Goal: Task Accomplishment & Management: Check status

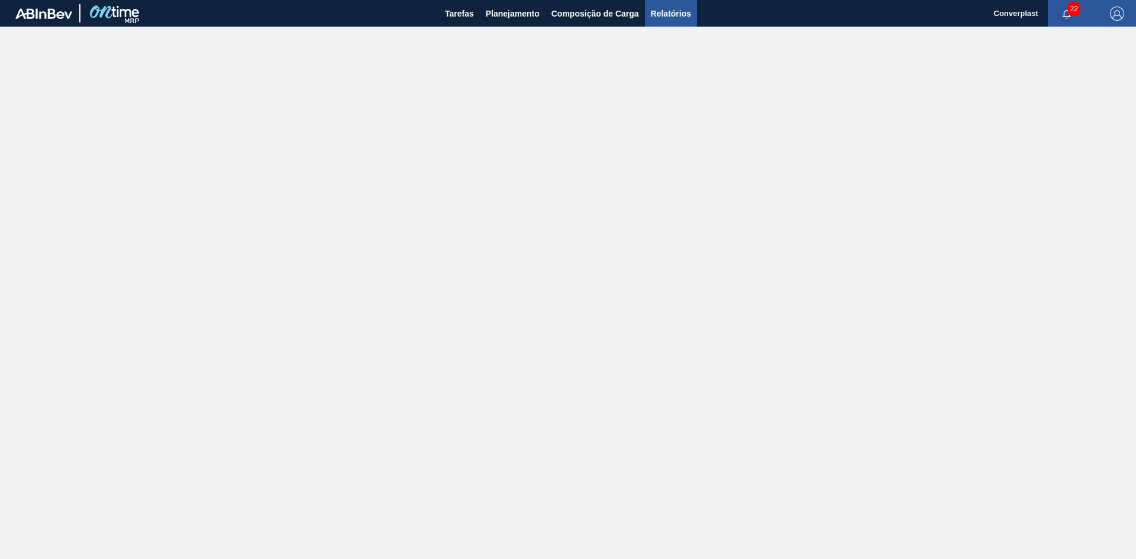
click at [664, 7] on span "Relatórios" at bounding box center [671, 14] width 40 height 14
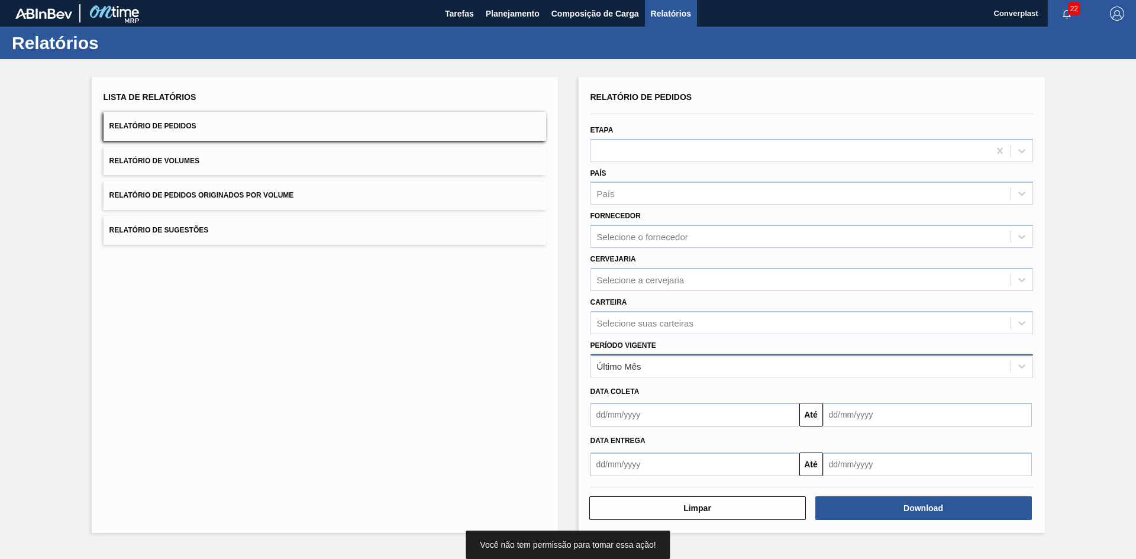
click at [642, 371] on div "Último Mês" at bounding box center [801, 365] width 420 height 17
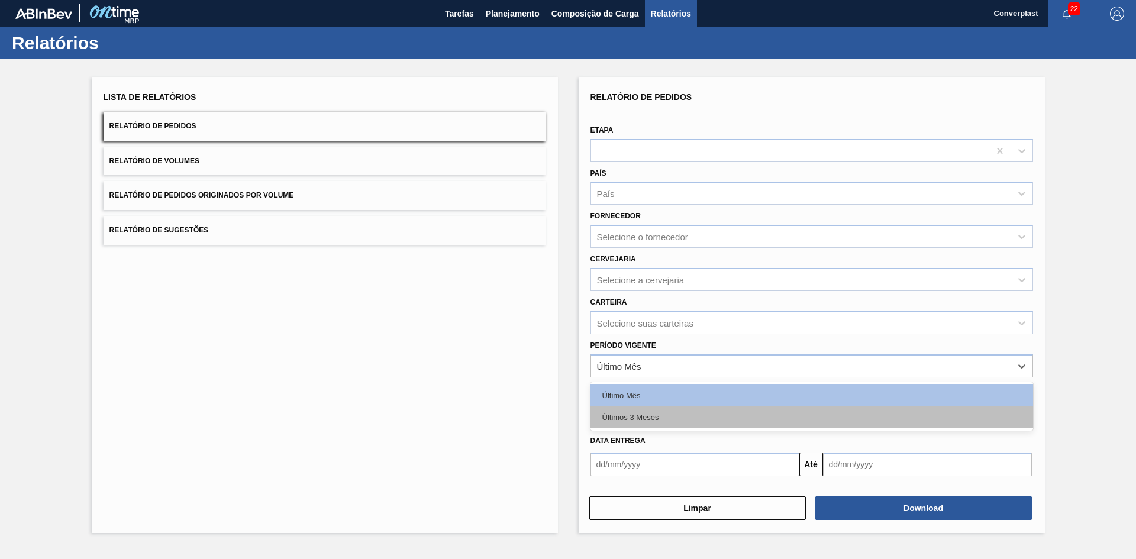
click at [639, 412] on div "Últimos 3 Meses" at bounding box center [812, 418] width 443 height 22
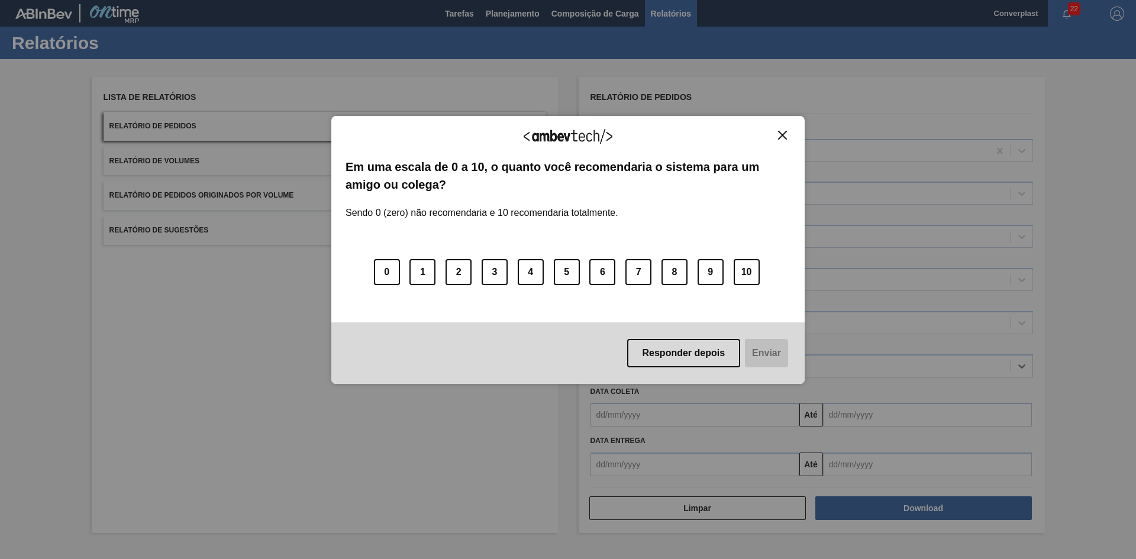
click at [719, 412] on div "Agradecemos seu feedback! Em uma escala de 0 a 10, o quanto você recomendaria o…" at bounding box center [567, 250] width 473 height 526
click at [783, 126] on div "Agradecemos seu feedback! Em uma escala de 0 a 10, o quanto você recomendaria o…" at bounding box center [567, 250] width 473 height 269
drag, startPoint x: 783, startPoint y: 132, endPoint x: 779, endPoint y: 160, distance: 28.7
click at [783, 133] on img "Close" at bounding box center [782, 135] width 9 height 9
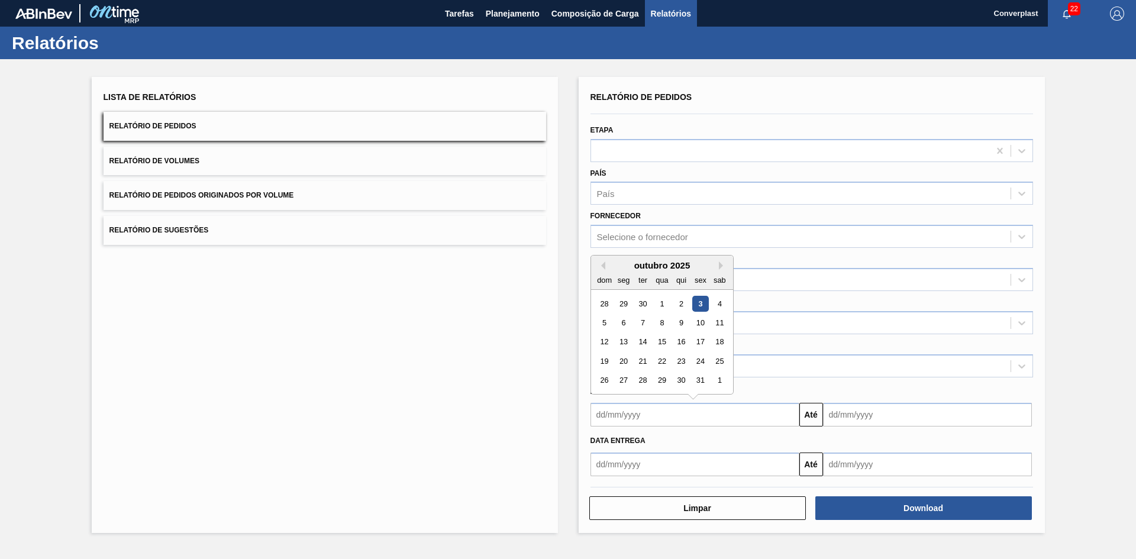
click at [685, 419] on input "text" at bounding box center [695, 415] width 209 height 24
click at [602, 266] on button "Previous Month" at bounding box center [601, 266] width 8 height 8
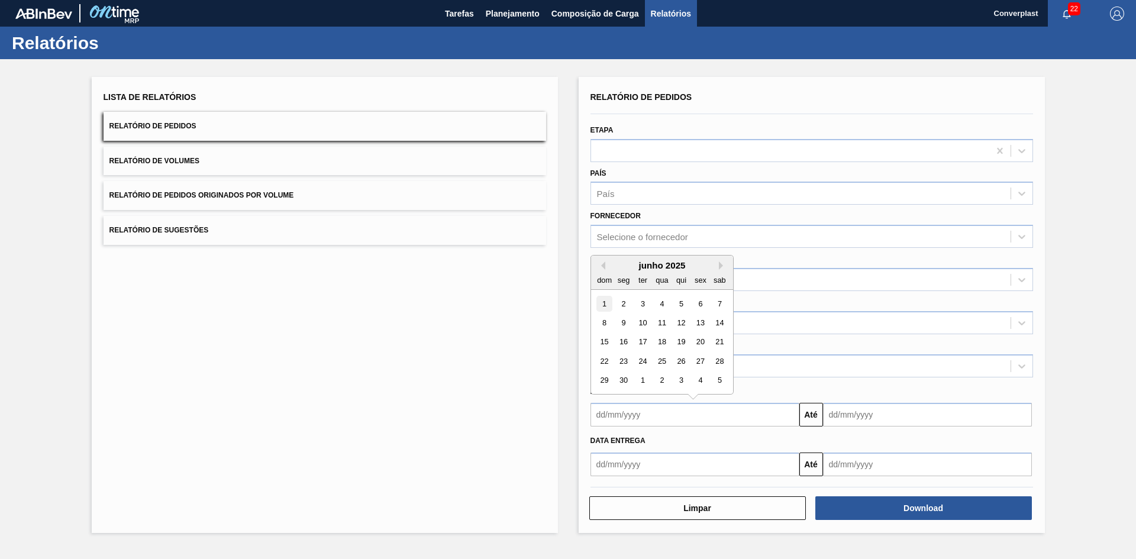
click at [607, 305] on div "1" at bounding box center [604, 304] width 16 height 16
type input "[DATE]"
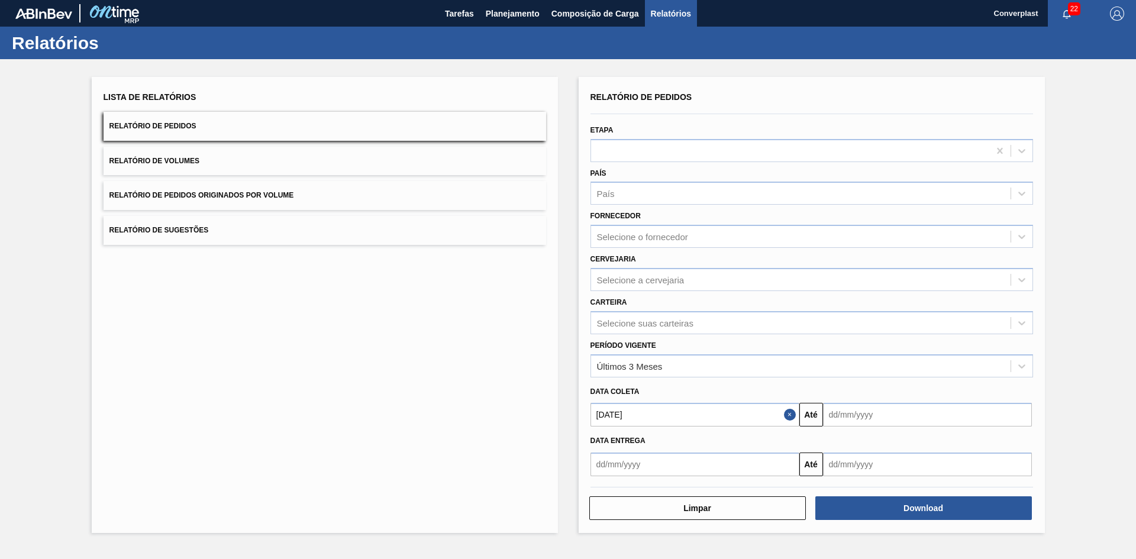
click at [931, 420] on input "text" at bounding box center [927, 415] width 209 height 24
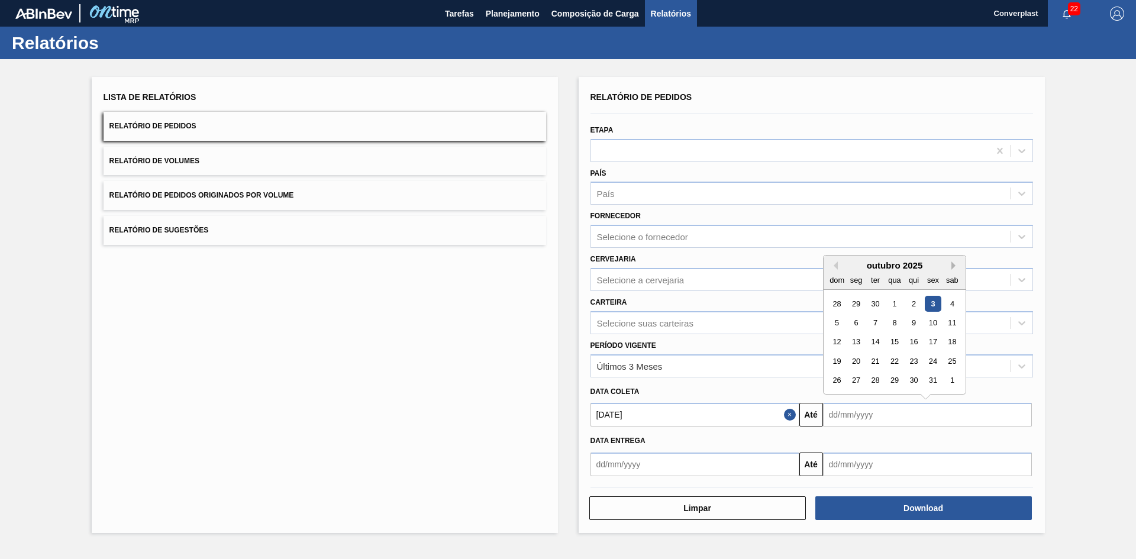
click at [953, 268] on button "Next Month" at bounding box center [955, 266] width 8 height 8
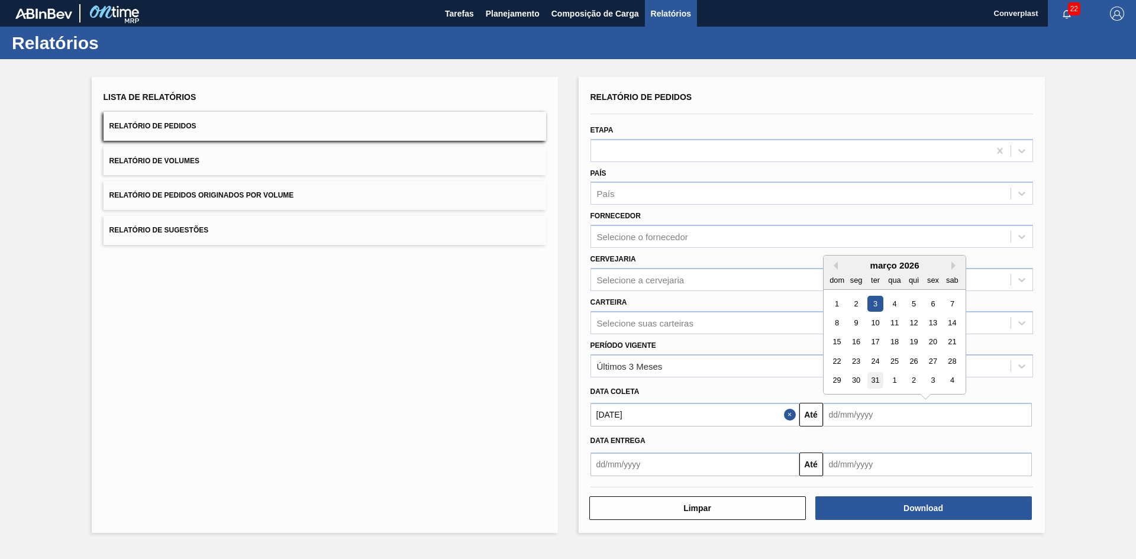
click at [879, 383] on div "31" at bounding box center [875, 381] width 16 height 16
type input "[DATE]"
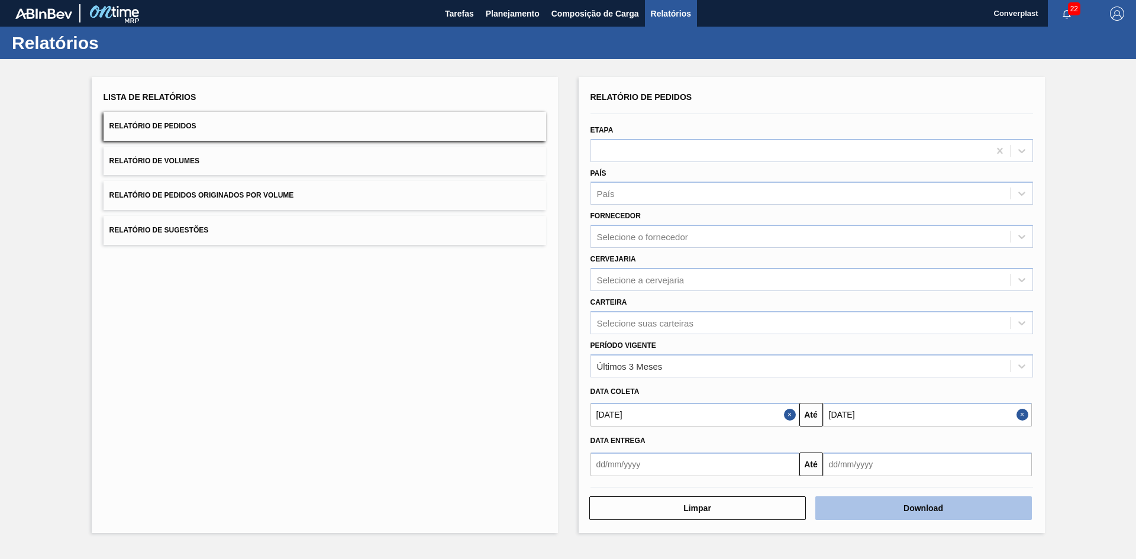
click at [883, 505] on button "Download" at bounding box center [923, 508] width 217 height 24
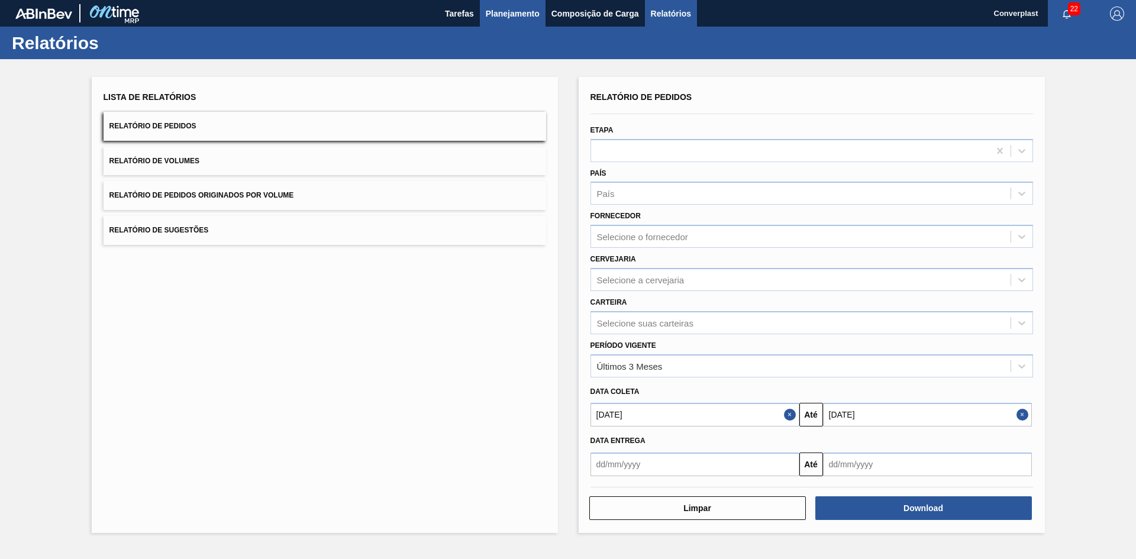
click at [489, 18] on span "Planejamento" at bounding box center [513, 14] width 54 height 14
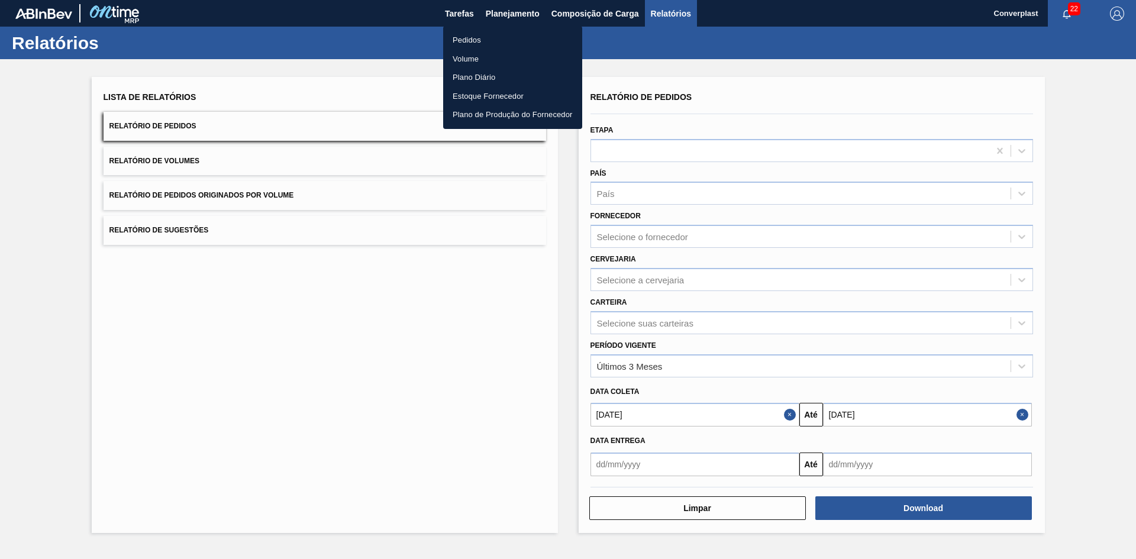
click at [486, 41] on li "Pedidos" at bounding box center [512, 40] width 139 height 19
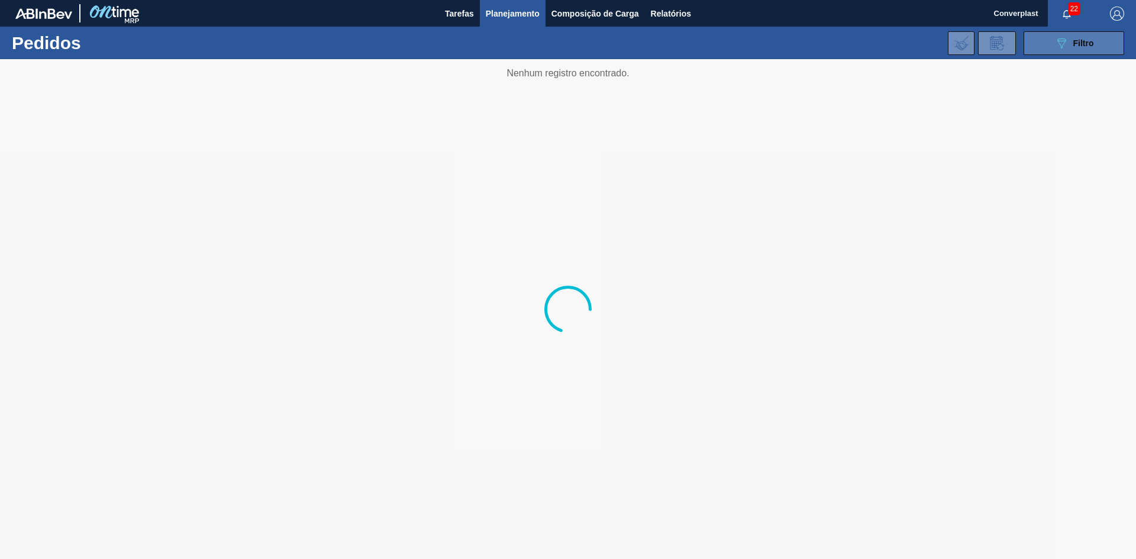
click at [1044, 51] on button "089F7B8B-B2A5-4AFE-B5C0-19BA573D28AC Filtro" at bounding box center [1074, 43] width 101 height 24
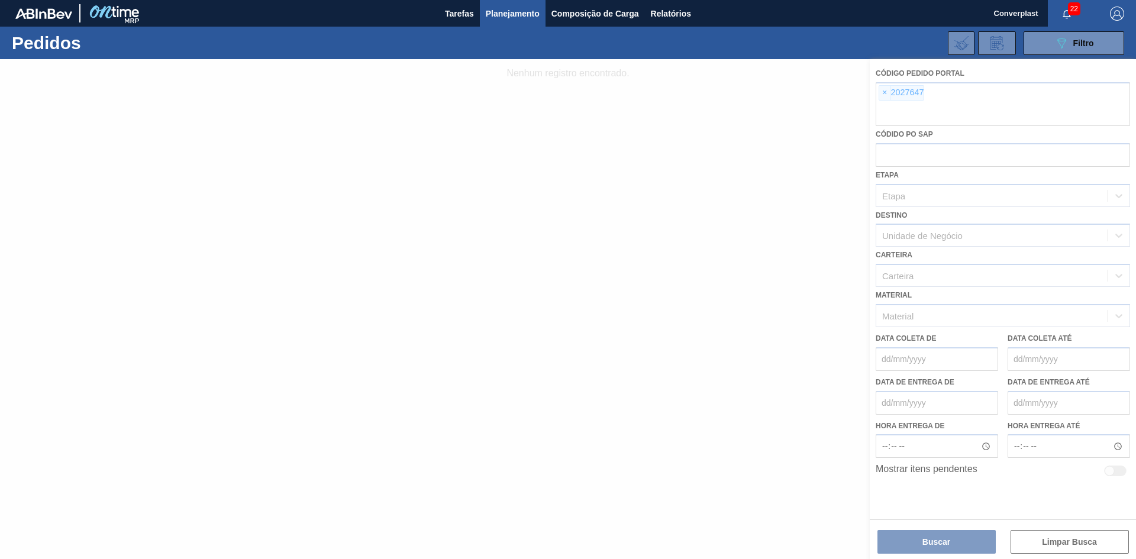
click at [880, 89] on div at bounding box center [568, 309] width 1136 height 500
click at [879, 93] on div at bounding box center [568, 309] width 1136 height 500
click at [882, 94] on div at bounding box center [568, 309] width 1136 height 500
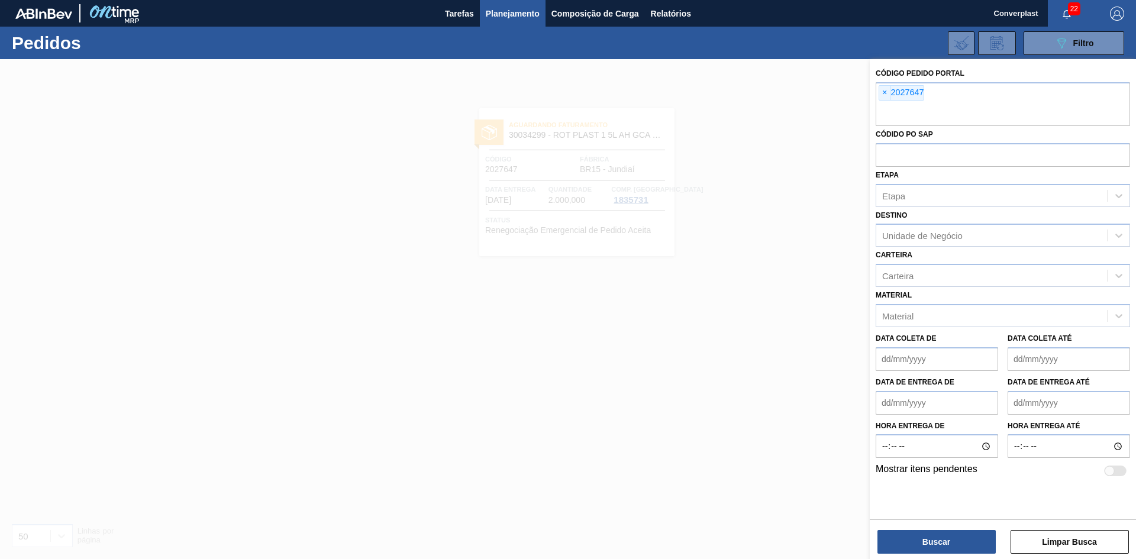
click at [882, 94] on span "×" at bounding box center [884, 93] width 11 height 14
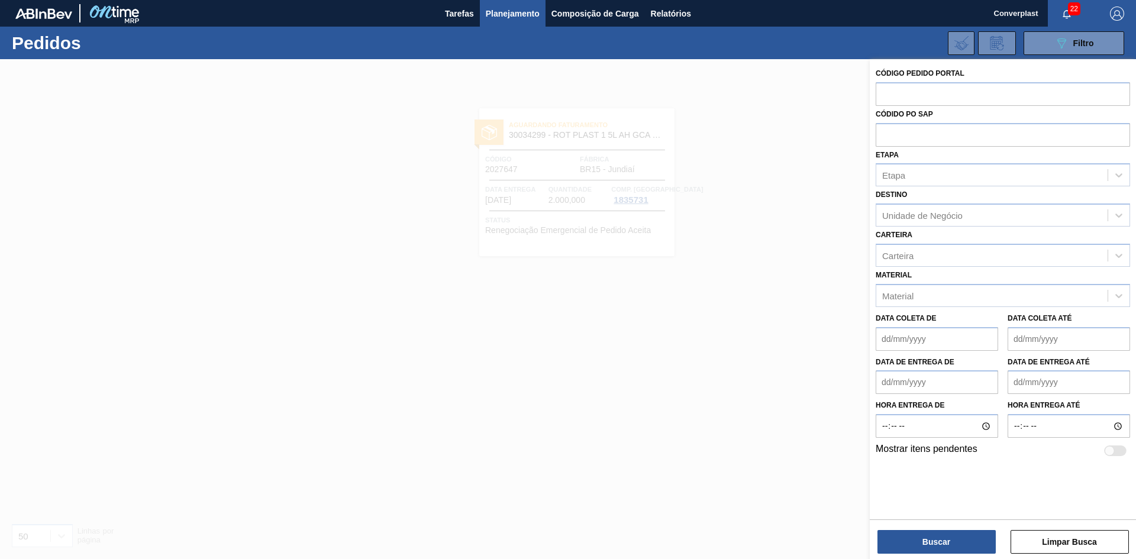
paste input "text"
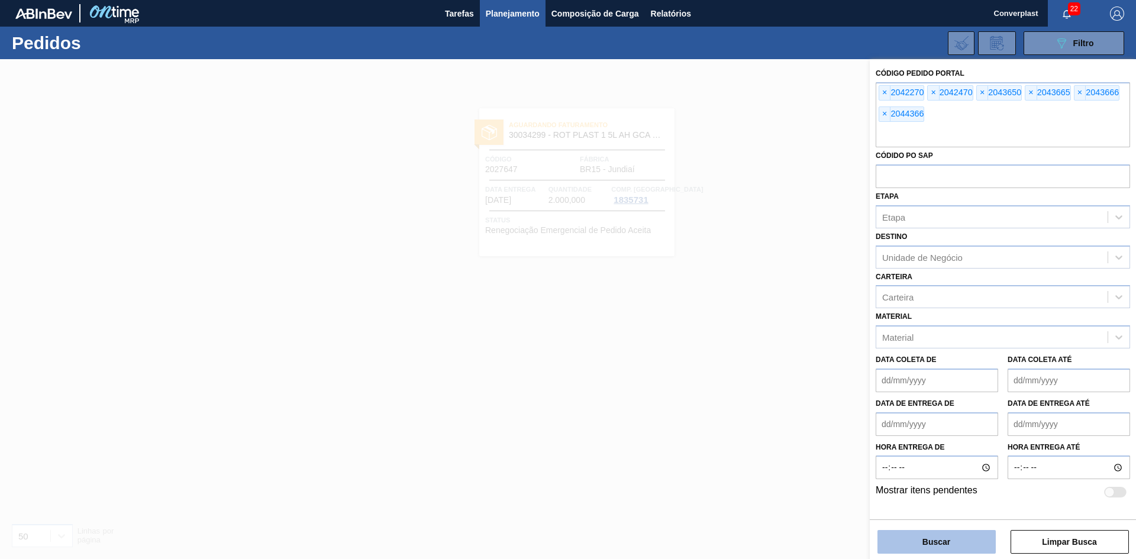
click at [970, 538] on button "Buscar" at bounding box center [937, 542] width 118 height 24
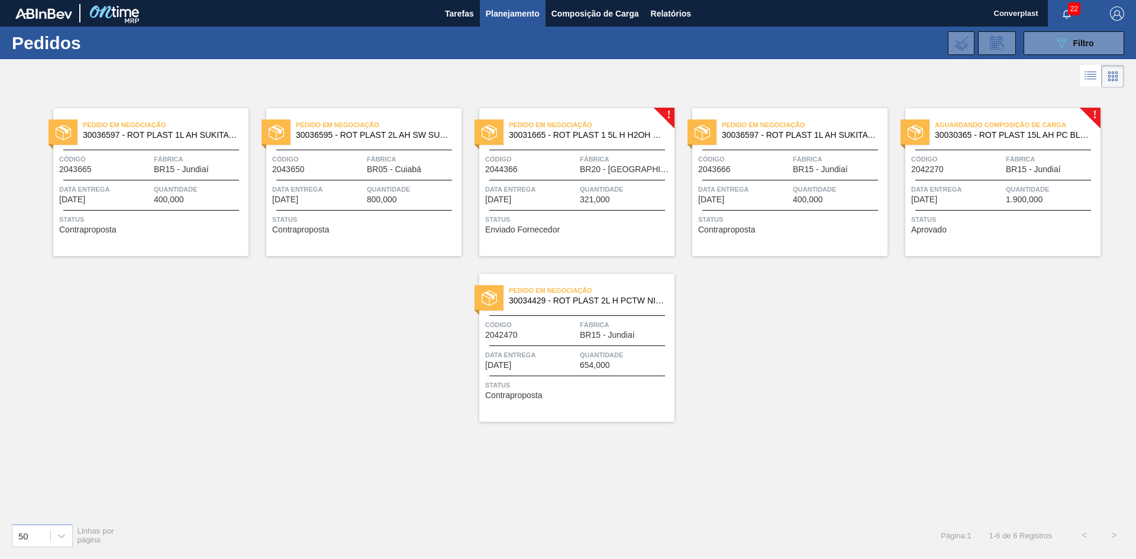
click at [594, 219] on span "Status" at bounding box center [578, 220] width 186 height 12
